Goal: Information Seeking & Learning: Learn about a topic

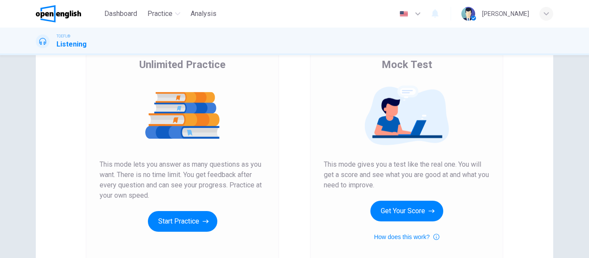
scroll to position [159, 0]
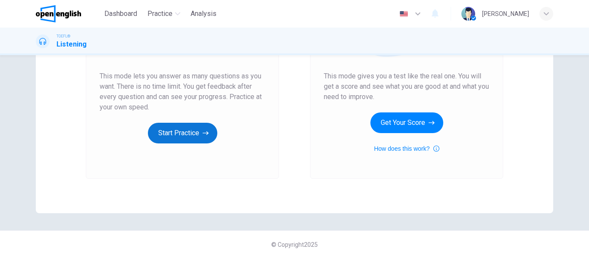
click at [196, 136] on button "Start Practice" at bounding box center [182, 133] width 69 height 21
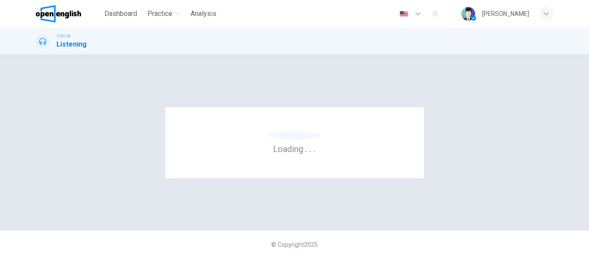
scroll to position [0, 0]
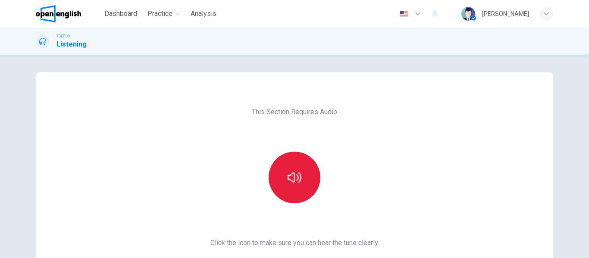
click at [292, 193] on button "button" at bounding box center [294, 178] width 52 height 52
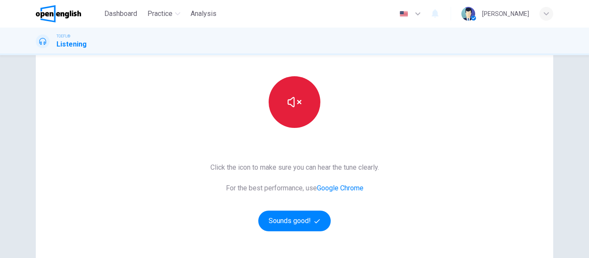
scroll to position [88, 0]
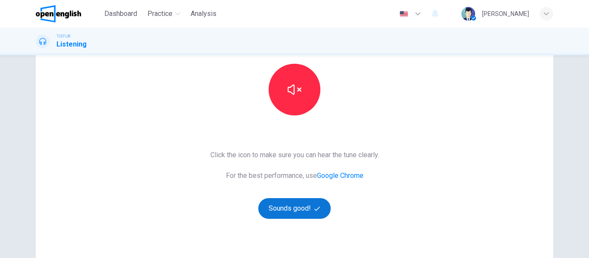
click at [299, 212] on button "Sounds good!" at bounding box center [294, 208] width 72 height 21
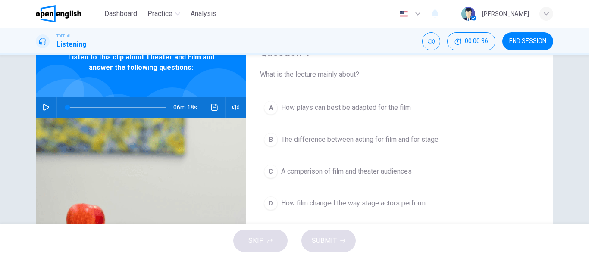
scroll to position [77, 0]
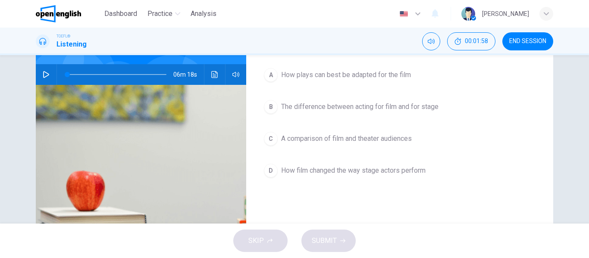
click at [43, 67] on button "button" at bounding box center [46, 74] width 14 height 21
click at [346, 106] on span "The difference between acting for film and for stage" at bounding box center [359, 107] width 157 height 10
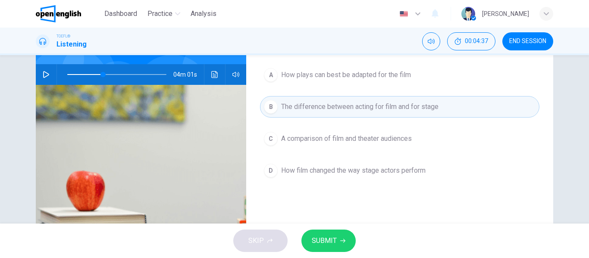
click at [333, 243] on span "SUBMIT" at bounding box center [324, 241] width 25 height 12
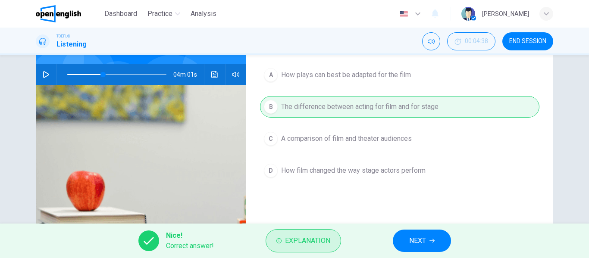
click at [310, 243] on span "Explanation" at bounding box center [307, 241] width 45 height 12
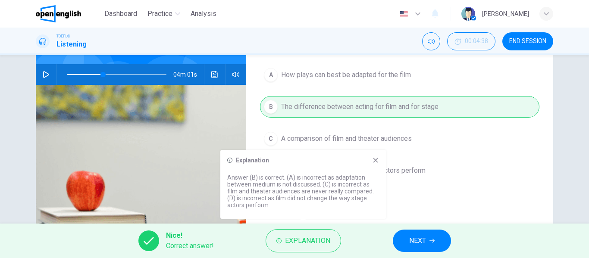
click at [418, 247] on button "NEXT" at bounding box center [422, 241] width 58 height 22
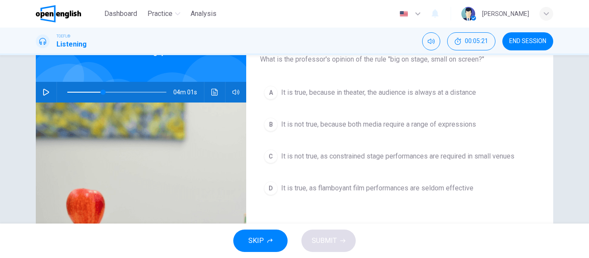
scroll to position [63, 0]
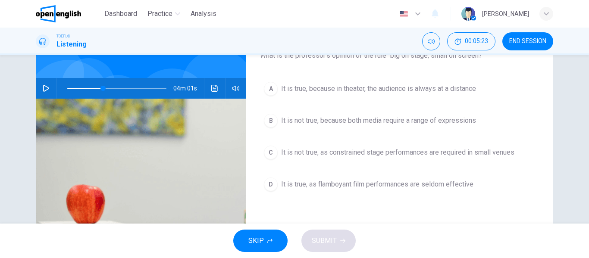
click at [40, 87] on button "button" at bounding box center [46, 88] width 14 height 21
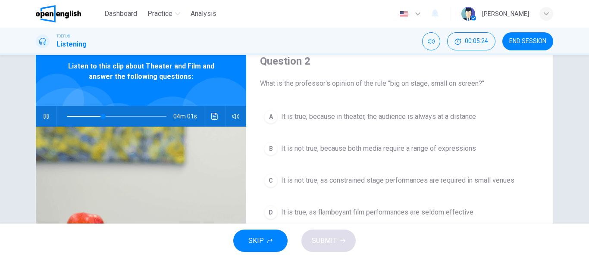
scroll to position [21, 0]
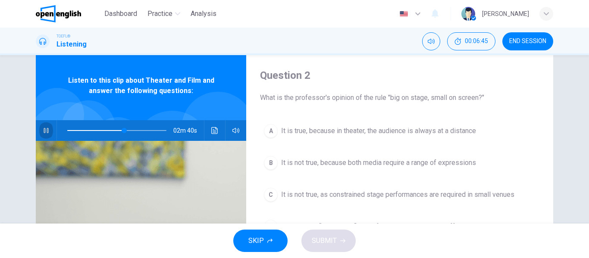
click at [45, 135] on button "button" at bounding box center [46, 130] width 14 height 21
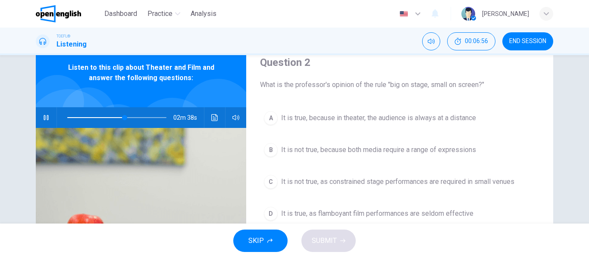
scroll to position [37, 0]
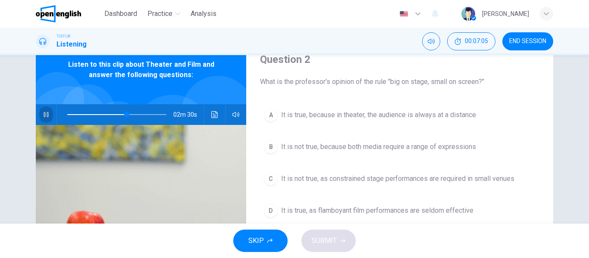
click at [41, 119] on button "button" at bounding box center [46, 114] width 14 height 21
click at [43, 112] on icon "button" at bounding box center [46, 114] width 6 height 7
click at [44, 112] on icon "button" at bounding box center [46, 114] width 5 height 5
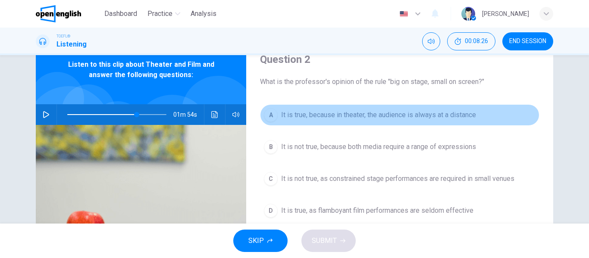
click at [290, 111] on span "It is true, because in theater, the audience is always at a distance" at bounding box center [378, 115] width 195 height 10
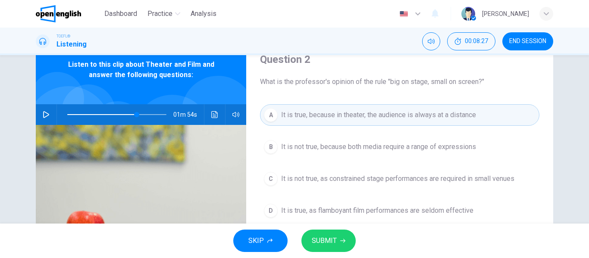
click at [328, 234] on button "SUBMIT" at bounding box center [328, 241] width 54 height 22
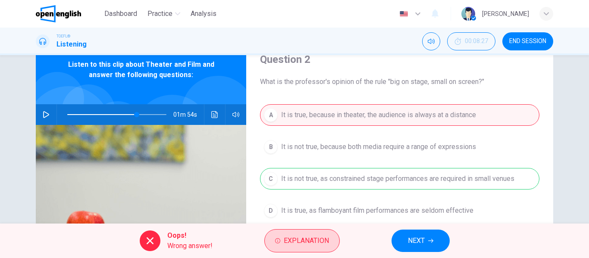
click at [319, 234] on button "Explanation" at bounding box center [301, 240] width 75 height 23
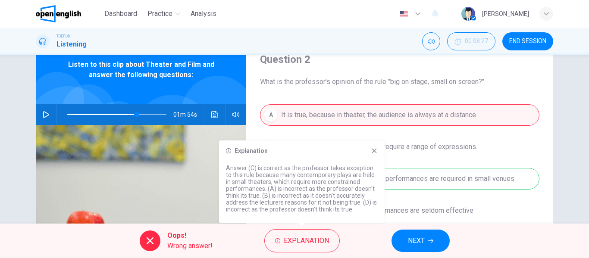
click at [374, 148] on icon at bounding box center [374, 150] width 7 height 7
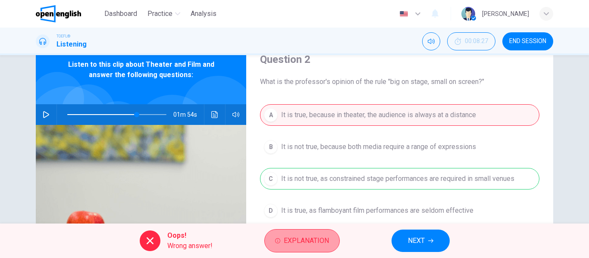
click at [303, 238] on span "Explanation" at bounding box center [306, 241] width 45 height 12
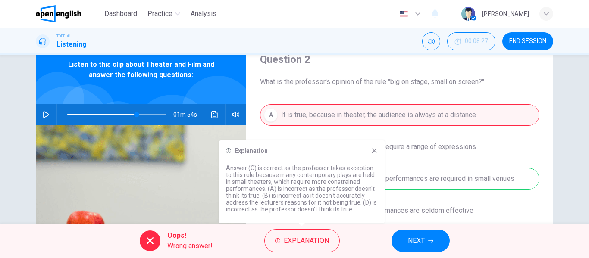
click at [371, 151] on icon at bounding box center [374, 150] width 7 height 7
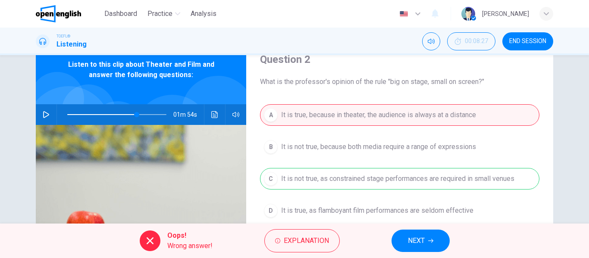
click at [411, 237] on span "NEXT" at bounding box center [416, 241] width 17 height 12
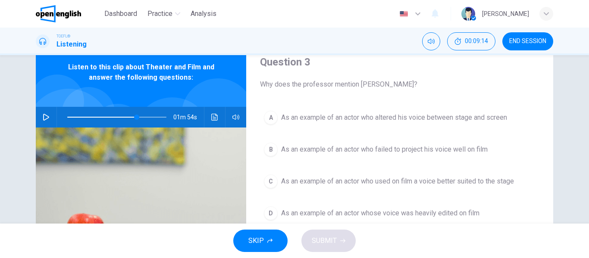
scroll to position [28, 0]
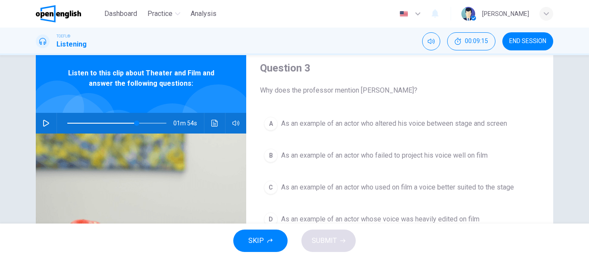
click at [44, 123] on icon "button" at bounding box center [46, 123] width 7 height 7
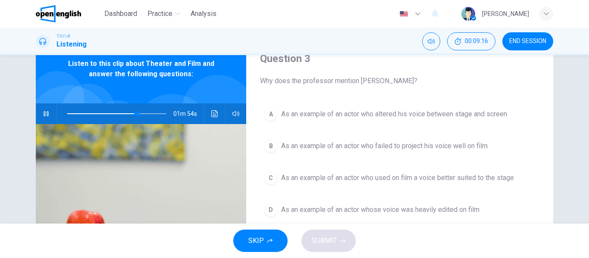
scroll to position [40, 0]
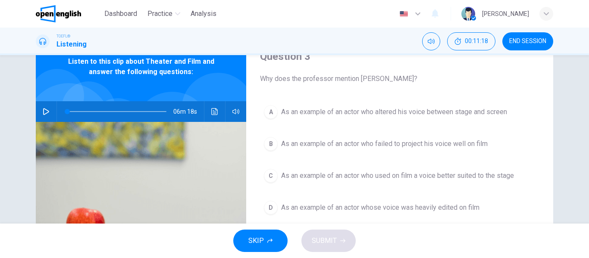
click at [43, 112] on icon "button" at bounding box center [46, 111] width 7 height 7
click at [84, 112] on span at bounding box center [116, 112] width 99 height 12
click at [91, 113] on span at bounding box center [92, 111] width 5 height 5
click at [265, 112] on div "A" at bounding box center [271, 112] width 14 height 14
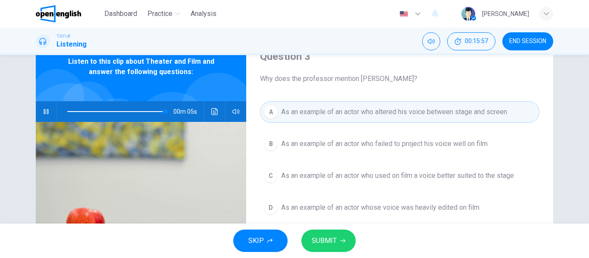
click at [320, 236] on span "SUBMIT" at bounding box center [324, 241] width 25 height 12
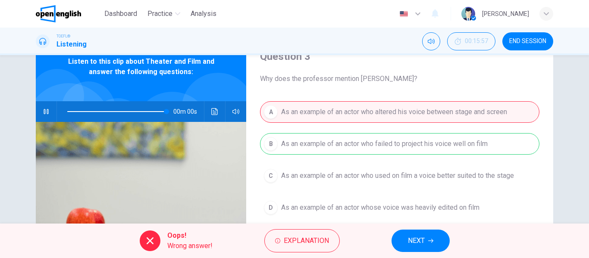
type input "*"
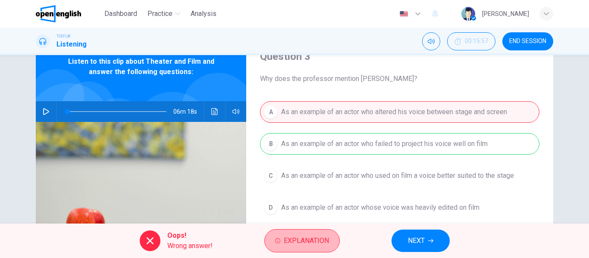
click at [320, 236] on span "Explanation" at bounding box center [306, 241] width 45 height 12
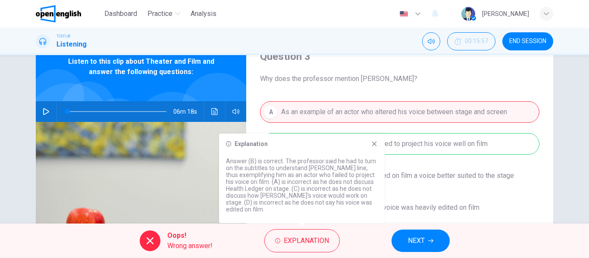
click at [376, 142] on icon at bounding box center [374, 144] width 5 height 5
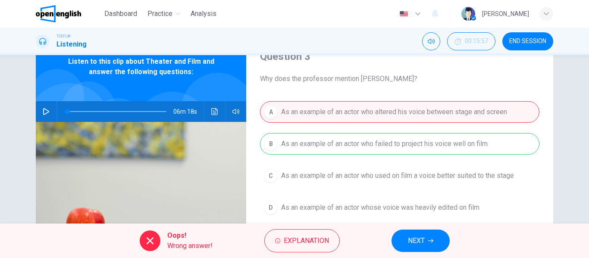
click at [434, 234] on button "NEXT" at bounding box center [420, 241] width 58 height 22
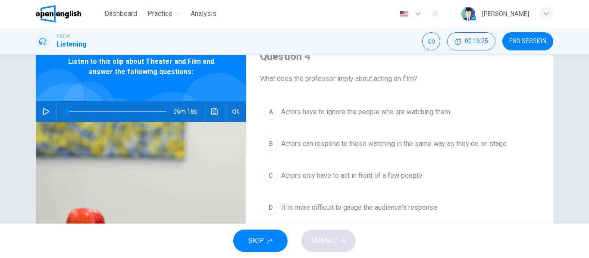
click at [390, 146] on span "Actors can respond to those watching in the same way as they do on stage" at bounding box center [393, 144] width 225 height 10
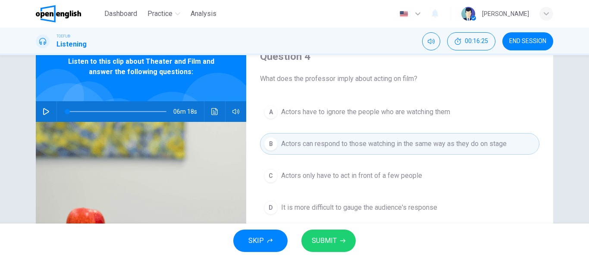
click at [318, 240] on span "SUBMIT" at bounding box center [324, 241] width 25 height 12
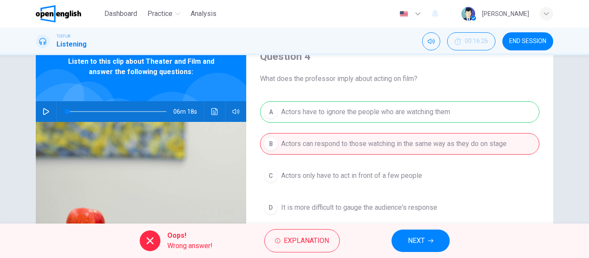
click at [408, 245] on span "NEXT" at bounding box center [416, 241] width 17 height 12
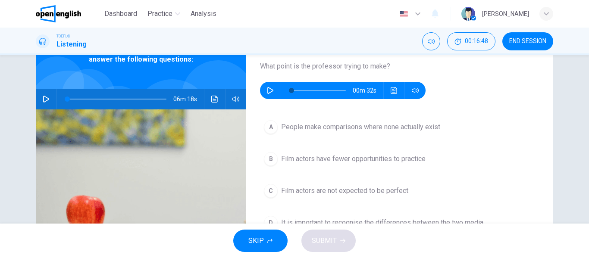
scroll to position [50, 0]
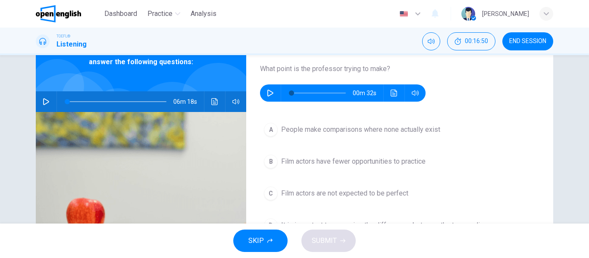
click at [268, 97] on button "button" at bounding box center [270, 92] width 14 height 17
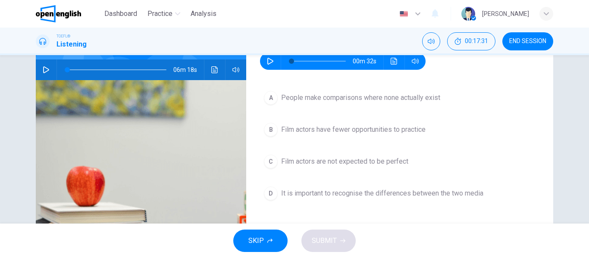
scroll to position [83, 0]
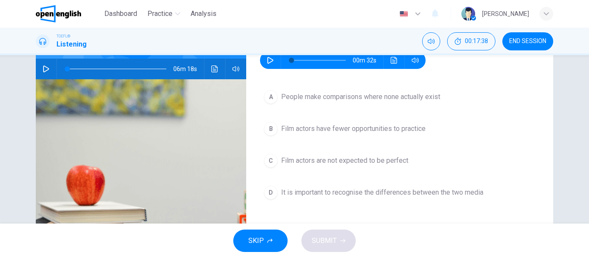
click at [268, 60] on icon "button" at bounding box center [270, 60] width 7 height 7
type input "*"
click at [419, 133] on span "Film actors have fewer opportunities to practice" at bounding box center [353, 129] width 144 height 10
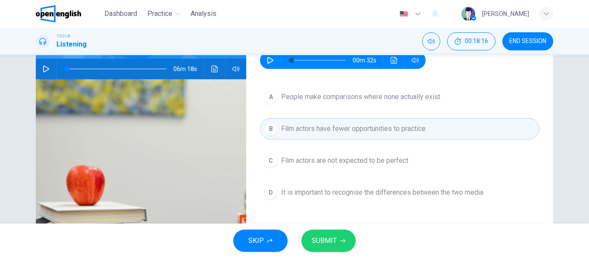
click at [338, 237] on button "SUBMIT" at bounding box center [328, 241] width 54 height 22
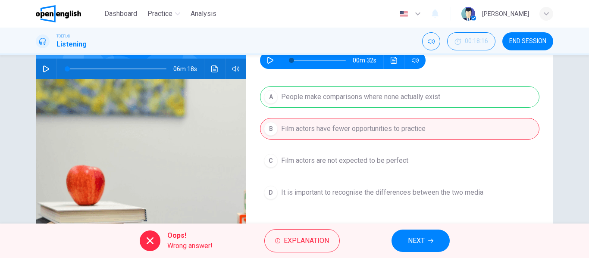
click at [433, 247] on button "NEXT" at bounding box center [420, 241] width 58 height 22
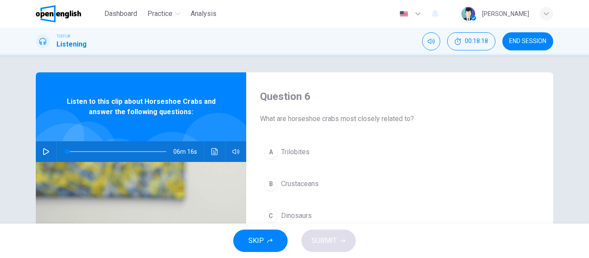
click at [527, 38] on span "END SESSION" at bounding box center [527, 41] width 37 height 7
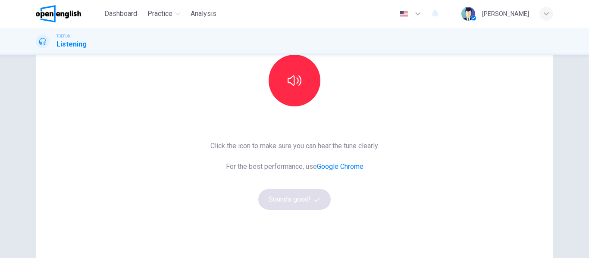
scroll to position [114, 0]
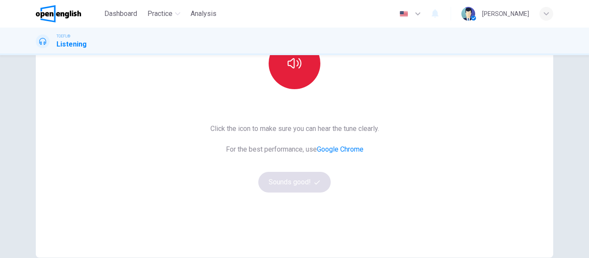
click at [290, 80] on button "button" at bounding box center [294, 63] width 52 height 52
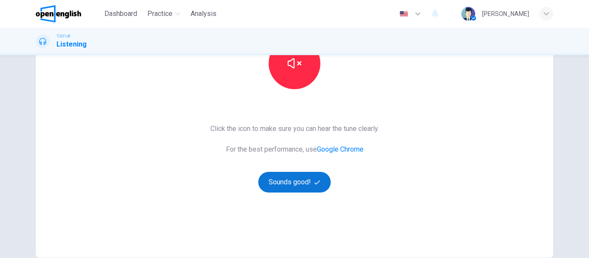
click at [305, 183] on button "Sounds good!" at bounding box center [294, 182] width 72 height 21
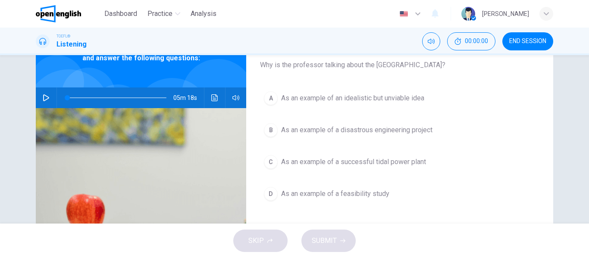
scroll to position [0, 0]
